Goal: Transaction & Acquisition: Download file/media

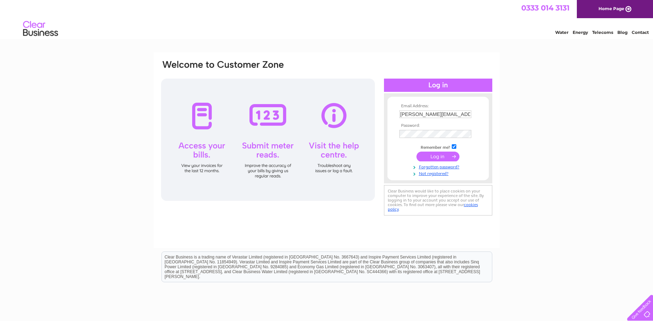
click at [426, 154] on input "submit" at bounding box center [437, 157] width 43 height 10
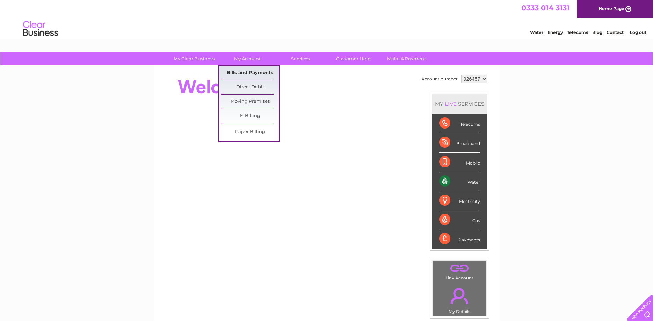
click at [248, 75] on link "Bills and Payments" at bounding box center [250, 73] width 58 height 14
click at [257, 71] on link "Bills and Payments" at bounding box center [250, 73] width 58 height 14
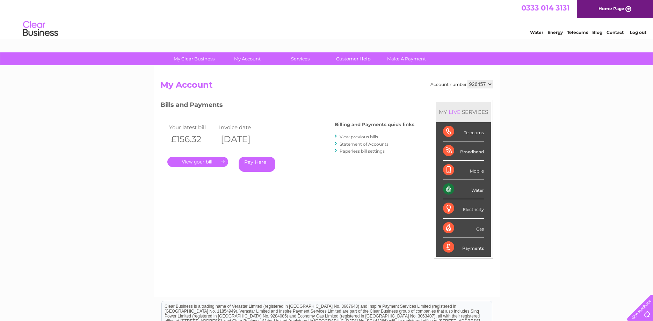
click at [196, 160] on link "." at bounding box center [197, 162] width 61 height 10
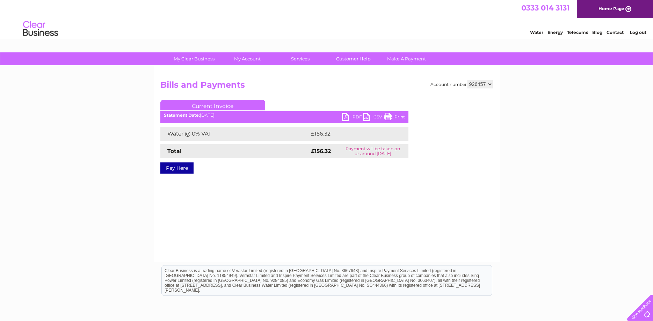
click at [346, 115] on link "PDF" at bounding box center [352, 118] width 21 height 10
